Goal: Transaction & Acquisition: Purchase product/service

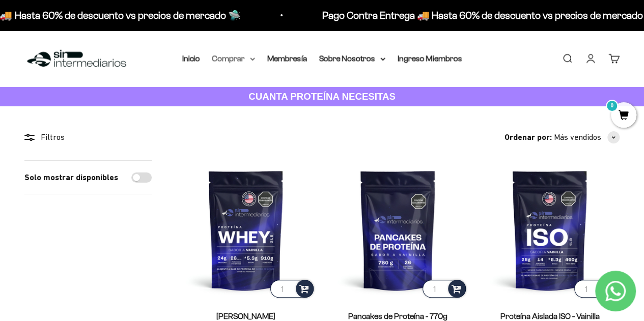
click at [252, 60] on icon at bounding box center [253, 59] width 4 height 2
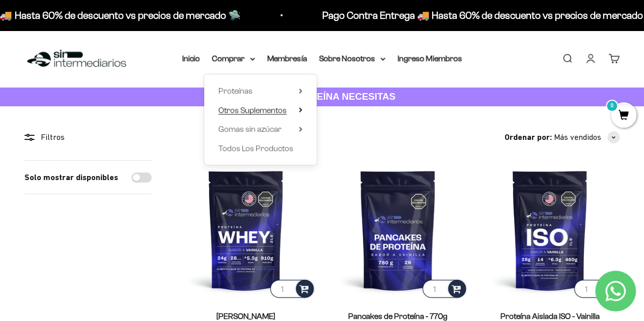
click at [265, 111] on span "Otros Suplementos" at bounding box center [253, 110] width 68 height 9
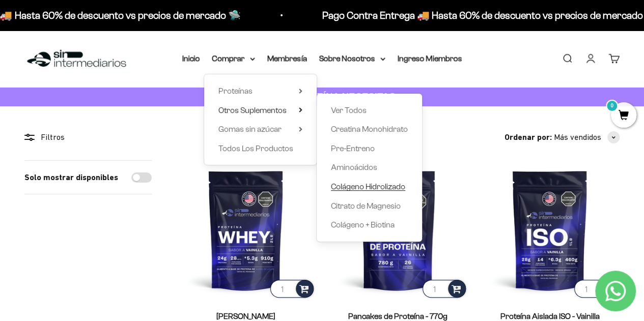
click at [366, 183] on span "Colágeno Hidrolizado" at bounding box center [368, 186] width 74 height 9
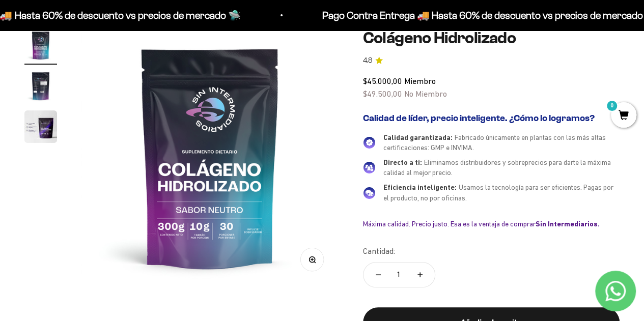
click at [211, 230] on img at bounding box center [210, 157] width 257 height 257
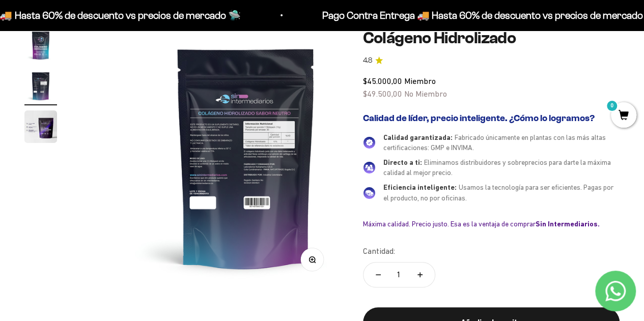
scroll to position [0, 263]
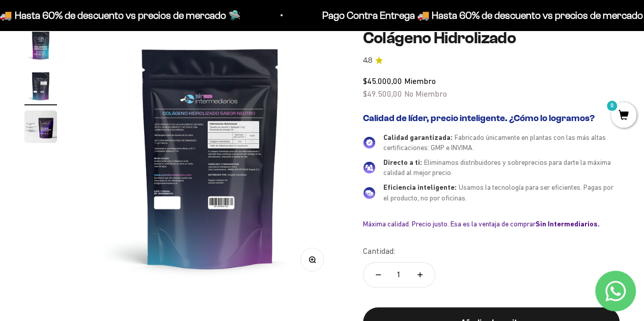
click at [96, 157] on img at bounding box center [210, 157] width 257 height 257
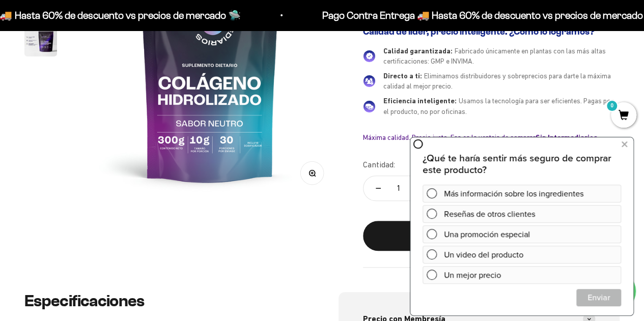
scroll to position [0, 0]
